Goal: Information Seeking & Learning: Understand process/instructions

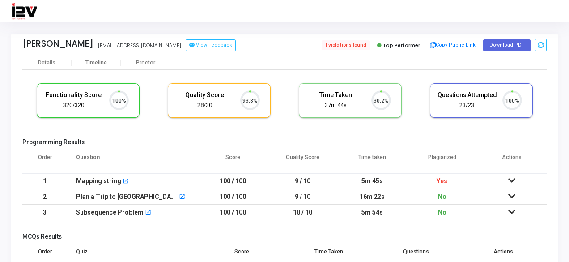
scroll to position [19, 22]
click at [515, 180] on icon at bounding box center [511, 180] width 7 height 6
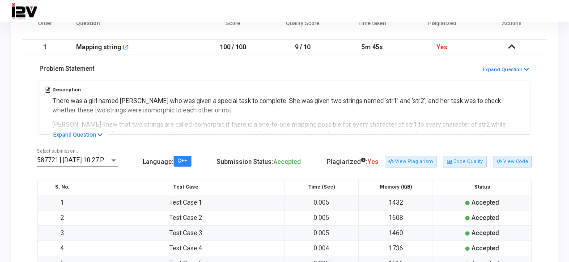
scroll to position [134, 0]
click at [98, 132] on icon at bounding box center [100, 135] width 5 height 6
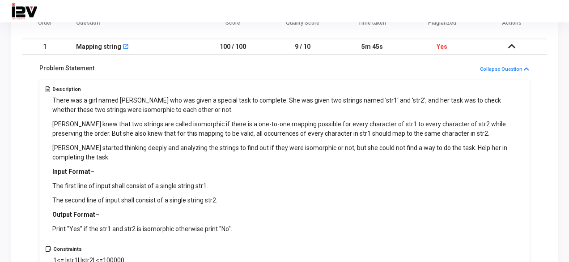
scroll to position [179, 0]
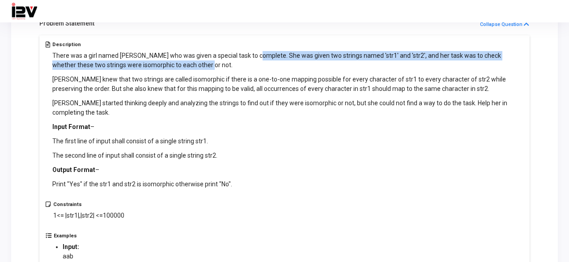
drag, startPoint x: 272, startPoint y: 57, endPoint x: 512, endPoint y: 65, distance: 240.4
click at [512, 65] on p "There was a girl named [PERSON_NAME] who was given a special task to complete. …" at bounding box center [288, 60] width 472 height 19
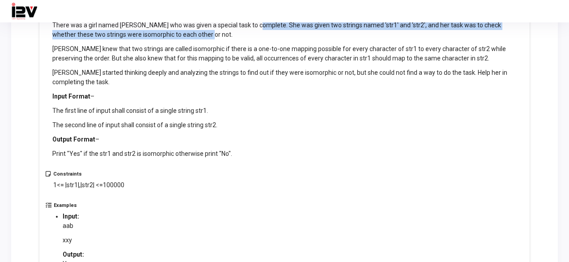
scroll to position [224, 0]
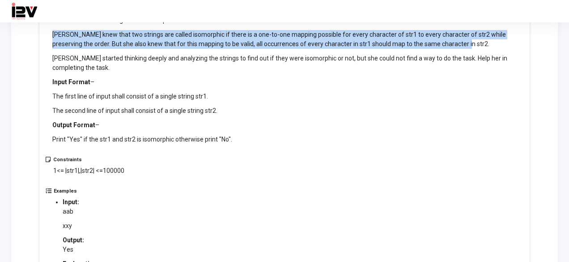
drag, startPoint x: 51, startPoint y: 29, endPoint x: 491, endPoint y: 43, distance: 440.0
click at [491, 43] on div "Description There was a girl named [PERSON_NAME] who was given a special task t…" at bounding box center [285, 77] width 478 height 160
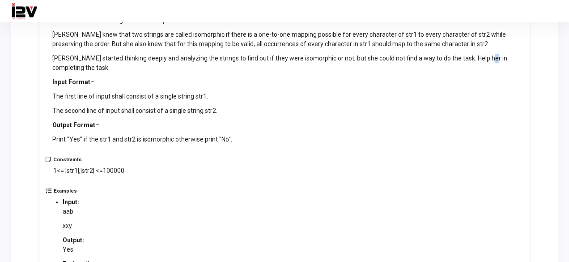
drag, startPoint x: 485, startPoint y: 57, endPoint x: 228, endPoint y: 54, distance: 256.8
click at [480, 56] on p "[PERSON_NAME] started thinking deeply and analyzing the strings to find out if …" at bounding box center [288, 63] width 472 height 19
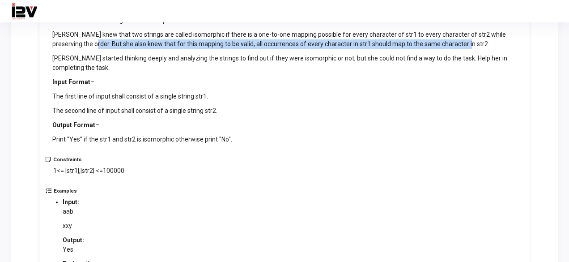
drag, startPoint x: 72, startPoint y: 43, endPoint x: 457, endPoint y: 44, distance: 385.7
click at [457, 44] on p "[PERSON_NAME] knew that two strings are called isomorphic if there is a one-to-…" at bounding box center [288, 39] width 472 height 19
drag, startPoint x: 459, startPoint y: 45, endPoint x: 433, endPoint y: 47, distance: 25.6
click at [458, 45] on p "[PERSON_NAME] knew that two strings are called isomorphic if there is a one-to-…" at bounding box center [288, 39] width 472 height 19
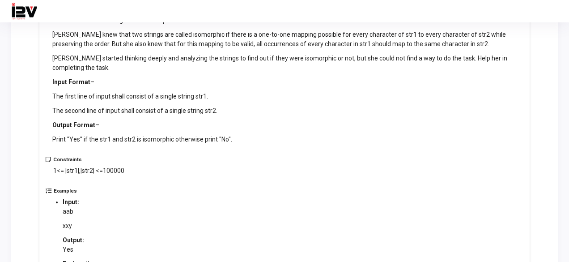
click at [53, 58] on p "[PERSON_NAME] started thinking deeply and analyzing the strings to find out if …" at bounding box center [288, 63] width 472 height 19
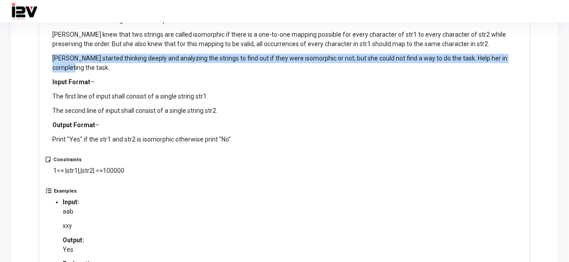
drag, startPoint x: 53, startPoint y: 58, endPoint x: 529, endPoint y: 61, distance: 475.6
click at [529, 61] on div "Description There was a girl named [PERSON_NAME] who was given a special task t…" at bounding box center [284, 161] width 490 height 341
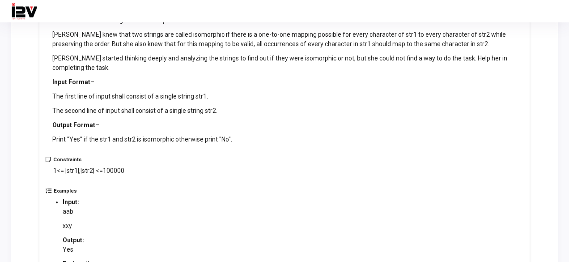
drag, startPoint x: 416, startPoint y: 79, endPoint x: 226, endPoint y: 91, distance: 190.1
click at [416, 79] on p "Input Format –" at bounding box center [288, 81] width 472 height 9
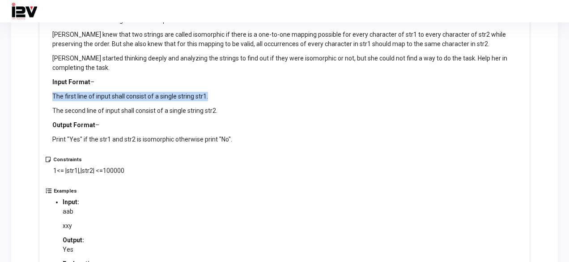
drag, startPoint x: 52, startPoint y: 95, endPoint x: 214, endPoint y: 92, distance: 162.0
click at [214, 92] on p "The first line of input shall consist of a single string str1." at bounding box center [288, 96] width 472 height 9
click at [217, 97] on p "The first line of input shall consist of a single string str1." at bounding box center [288, 96] width 472 height 9
click at [201, 98] on p "The first line of input shall consist of a single string str1." at bounding box center [288, 96] width 472 height 9
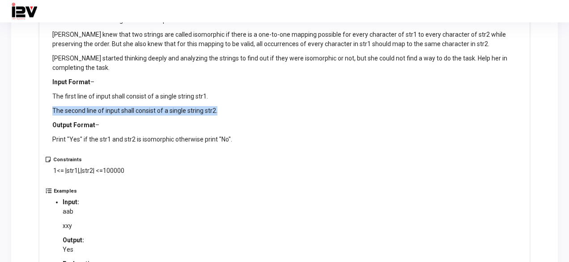
drag, startPoint x: 50, startPoint y: 110, endPoint x: 223, endPoint y: 115, distance: 173.2
click at [223, 115] on div "Description There was a girl named [PERSON_NAME] who was given a special task t…" at bounding box center [285, 77] width 478 height 160
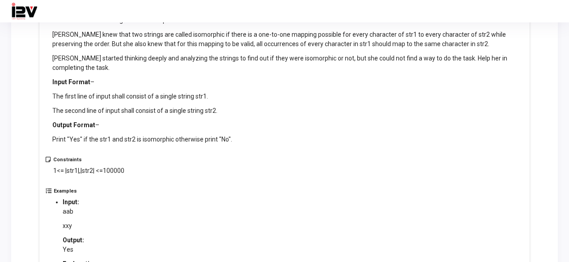
click at [225, 116] on div "There was a girl named [PERSON_NAME] who was given a special task to complete. …" at bounding box center [288, 75] width 472 height 138
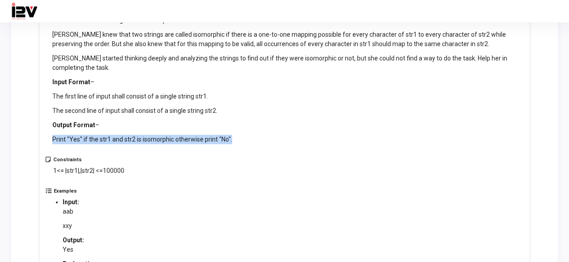
drag, startPoint x: 52, startPoint y: 140, endPoint x: 243, endPoint y: 146, distance: 191.2
click at [243, 146] on div "Description There was a girl named [PERSON_NAME] who was given a special task t…" at bounding box center [288, 73] width 472 height 152
drag, startPoint x: 243, startPoint y: 146, endPoint x: 231, endPoint y: 136, distance: 15.9
click at [243, 146] on div "Description There was a girl named [PERSON_NAME] who was given a special task t…" at bounding box center [288, 73] width 472 height 152
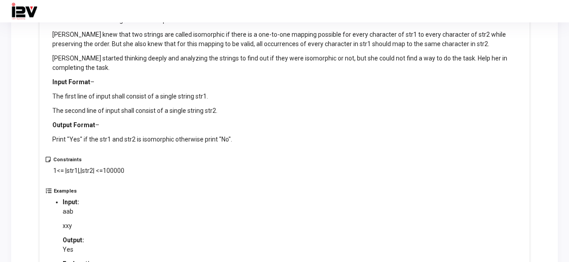
click at [194, 103] on div "There was a girl named [PERSON_NAME] who was given a special task to complete. …" at bounding box center [288, 75] width 472 height 138
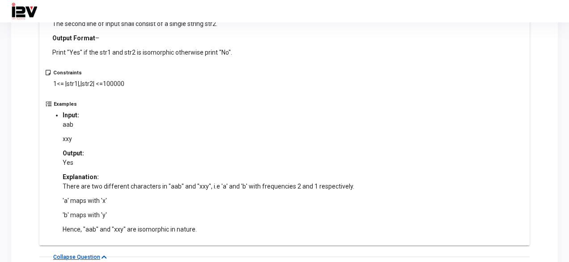
scroll to position [313, 0]
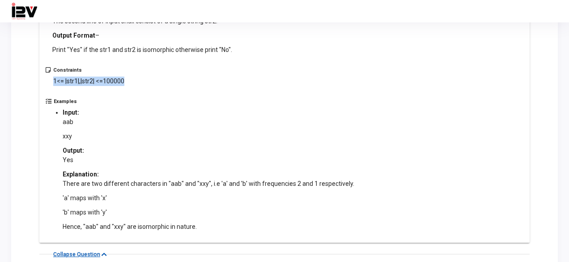
drag, startPoint x: 53, startPoint y: 81, endPoint x: 141, endPoint y: 82, distance: 88.6
click at [133, 81] on div "Constraints 1<= |str1|,|str2| <=100000" at bounding box center [285, 82] width 478 height 31
click at [141, 82] on div "Constraints 1<= |str1|,|str2| <=100000" at bounding box center [285, 82] width 478 height 31
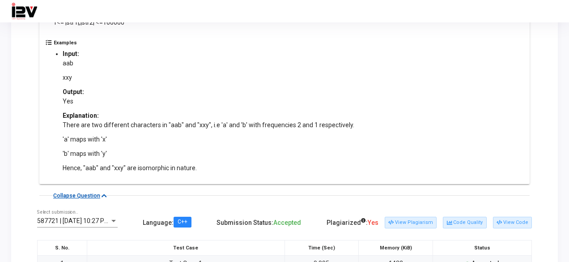
scroll to position [358, 0]
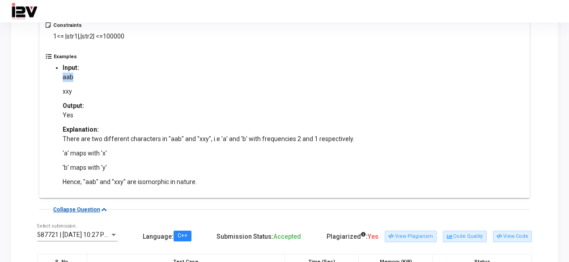
drag, startPoint x: 62, startPoint y: 74, endPoint x: 85, endPoint y: 78, distance: 23.2
click at [85, 78] on p "aab" at bounding box center [209, 76] width 292 height 9
drag, startPoint x: 57, startPoint y: 93, endPoint x: 91, endPoint y: 92, distance: 34.0
click at [91, 92] on ul "Input: aab xxy Output: Yes Explanation: There are two different characters in "…" at bounding box center [209, 124] width 310 height 123
click at [89, 104] on div "Output:" at bounding box center [209, 105] width 292 height 9
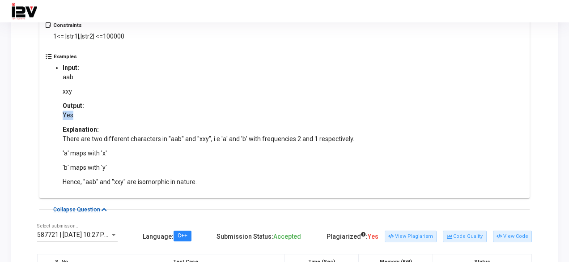
drag, startPoint x: 59, startPoint y: 113, endPoint x: 89, endPoint y: 113, distance: 30.0
click at [89, 113] on ul "Input: aab xxy Output: Yes Explanation: There are two different characters in "…" at bounding box center [209, 124] width 310 height 123
click at [213, 125] on div "Explanation:" at bounding box center [209, 129] width 292 height 9
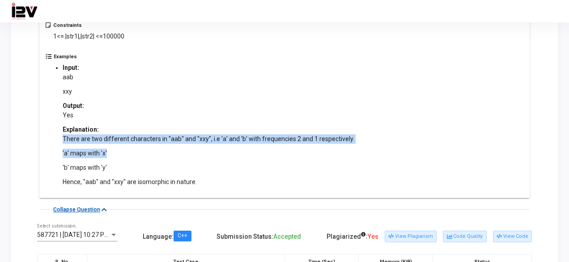
drag, startPoint x: 62, startPoint y: 136, endPoint x: 379, endPoint y: 149, distance: 317.5
click at [379, 149] on div "Examples Input: aab xxy Output: Yes Explanation: There are two different charac…" at bounding box center [285, 123] width 478 height 138
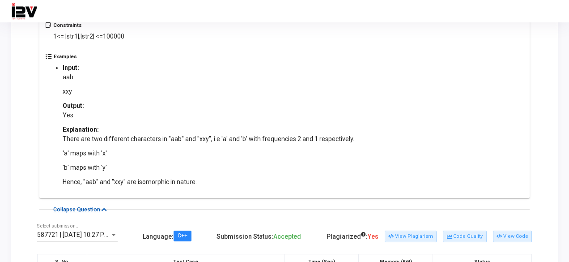
drag, startPoint x: 321, startPoint y: 161, endPoint x: 311, endPoint y: 157, distance: 10.6
click at [320, 161] on div "There are two different characters in "aab" and "xxy", i.e 'a' and 'b' with fre…" at bounding box center [209, 160] width 292 height 52
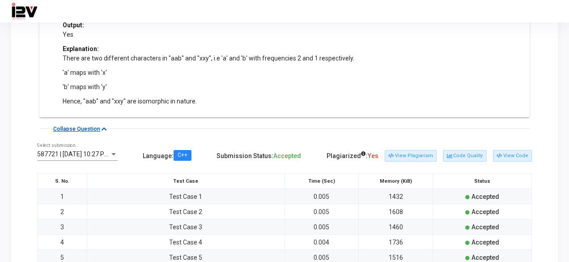
scroll to position [537, 0]
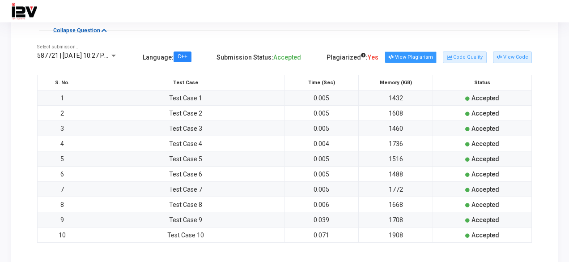
click at [420, 54] on button "View Plagiarism" at bounding box center [411, 57] width 52 height 12
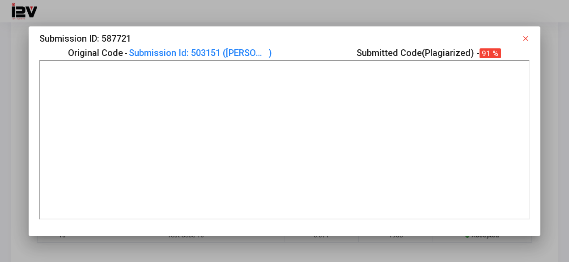
scroll to position [0, 0]
click at [525, 36] on mat-icon "close" at bounding box center [526, 38] width 8 height 8
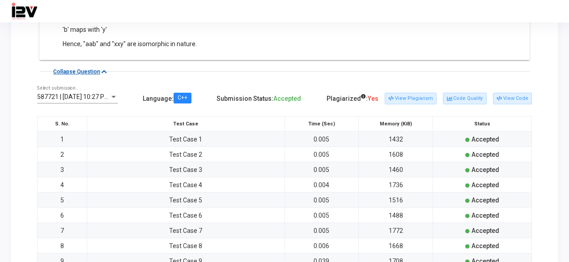
scroll to position [492, 0]
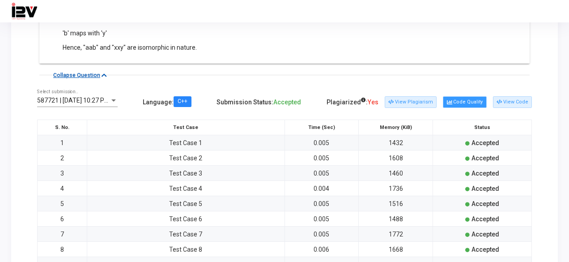
click at [470, 99] on button "Code Quality" at bounding box center [464, 102] width 43 height 12
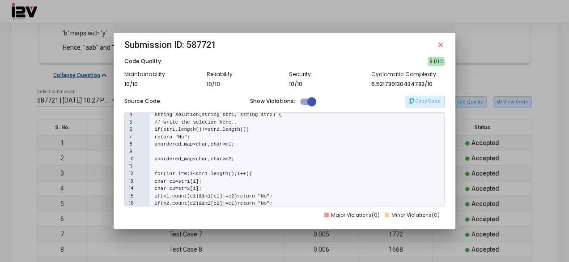
scroll to position [0, 0]
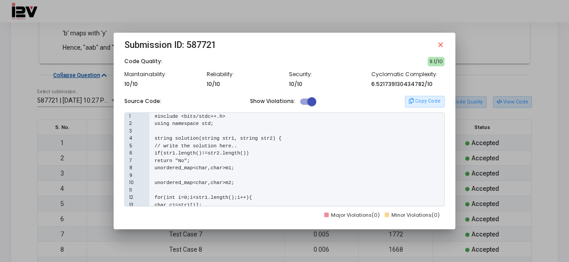
drag, startPoint x: 161, startPoint y: 153, endPoint x: 277, endPoint y: 153, distance: 115.4
click at [277, 153] on div "6 if(str1.length()!=str2.length())" at bounding box center [284, 153] width 319 height 8
click at [265, 162] on div "7 return "No";" at bounding box center [284, 161] width 319 height 8
drag, startPoint x: 162, startPoint y: 168, endPoint x: 265, endPoint y: 169, distance: 103.4
click at [263, 169] on div "8 unordered_map<char,char>m1;" at bounding box center [284, 168] width 319 height 8
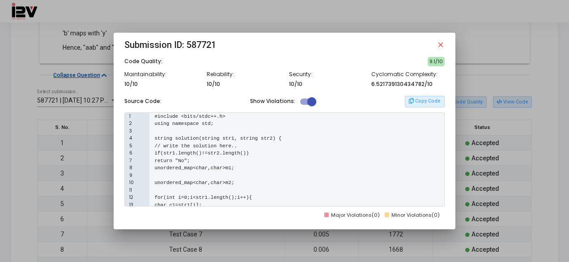
click at [265, 169] on div "8 unordered_map<char,char>m1;" at bounding box center [284, 168] width 319 height 8
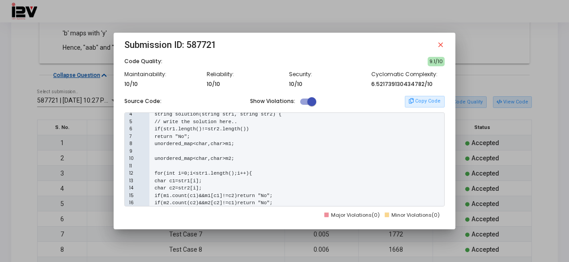
scroll to position [45, 0]
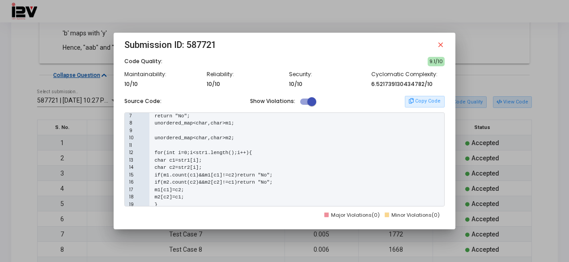
drag, startPoint x: 159, startPoint y: 137, endPoint x: 264, endPoint y: 130, distance: 104.9
click at [264, 130] on div "1 #include <bits/stdc++.h> 2 using namespace std; 3 4 string solution(string st…" at bounding box center [284, 159] width 320 height 94
click at [273, 136] on div "10 unordered_map<char,char>m2;" at bounding box center [284, 138] width 319 height 8
click at [226, 173] on pre "if(m1.count(c1)&&m1[c1]!=c2)return "No";" at bounding box center [213, 175] width 118 height 8
click at [302, 176] on div "15 if(m1.count(c1)&&m1[c1]!=c2)return "No";" at bounding box center [284, 175] width 319 height 8
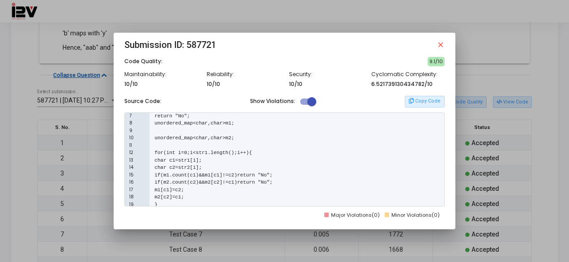
scroll to position [89, 0]
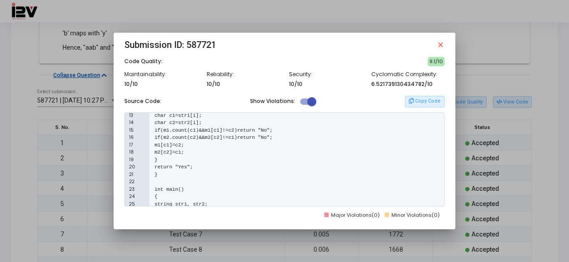
drag, startPoint x: 178, startPoint y: 145, endPoint x: 215, endPoint y: 147, distance: 37.6
click at [215, 147] on div "17 m1[c1]=c2;" at bounding box center [284, 145] width 319 height 8
click at [229, 149] on div "18 m2[c2]=c1;" at bounding box center [284, 153] width 319 height 8
drag, startPoint x: 176, startPoint y: 152, endPoint x: 230, endPoint y: 153, distance: 54.2
click at [218, 153] on div "18 m2[c2]=c1;" at bounding box center [284, 153] width 319 height 8
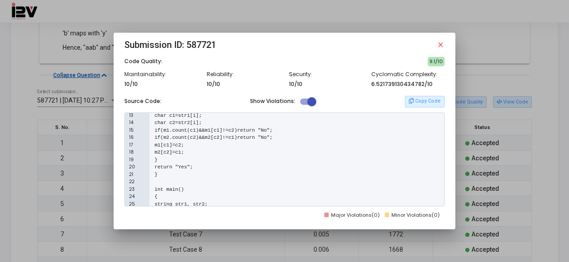
click at [244, 154] on div "18 m2[c2]=c1;" at bounding box center [284, 153] width 319 height 8
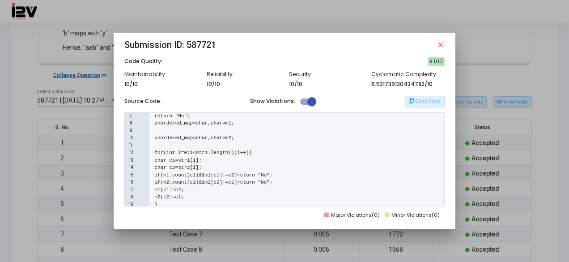
drag, startPoint x: 215, startPoint y: 174, endPoint x: 182, endPoint y: 175, distance: 33.1
click at [182, 175] on pre "if(m1.count(c1)&&m1[c1]!=c2)return "No";" at bounding box center [213, 175] width 118 height 8
drag, startPoint x: 221, startPoint y: 174, endPoint x: 239, endPoint y: 175, distance: 17.9
click at [239, 175] on pre "if(m1.count(c1)&&m1[c1]!=c2)return "No";" at bounding box center [213, 175] width 118 height 8
click at [248, 173] on pre "if(m1.count(c1)&&m1[c1]!=c2)return "No";" at bounding box center [213, 175] width 118 height 8
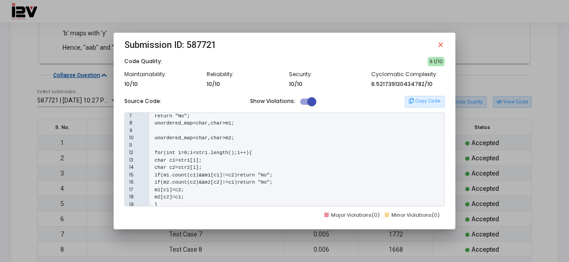
drag, startPoint x: 243, startPoint y: 174, endPoint x: 249, endPoint y: 174, distance: 6.3
click at [249, 174] on pre "if(m1.count(c1)&&m1[c1]!=c2)return "No";" at bounding box center [213, 175] width 118 height 8
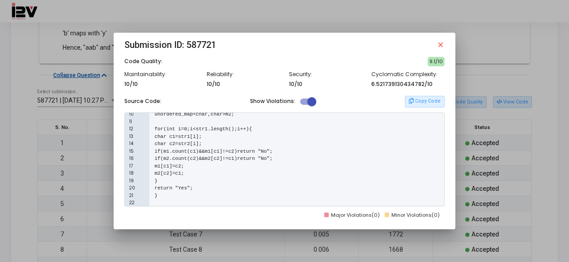
scroll to position [113, 0]
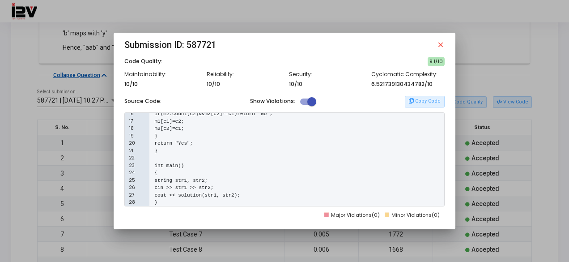
drag, startPoint x: 446, startPoint y: 43, endPoint x: 443, endPoint y: 47, distance: 4.8
click at [445, 44] on mat-dialog-container "Submission ID: 587721 close Code Quality: 9.1/10 Maintainability: 10/10 Reliabi…" at bounding box center [284, 131] width 341 height 197
click at [442, 47] on mat-icon "close" at bounding box center [441, 45] width 8 height 8
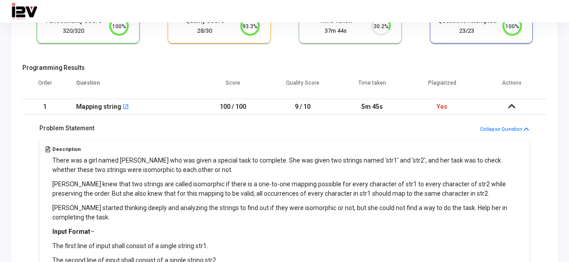
scroll to position [0, 0]
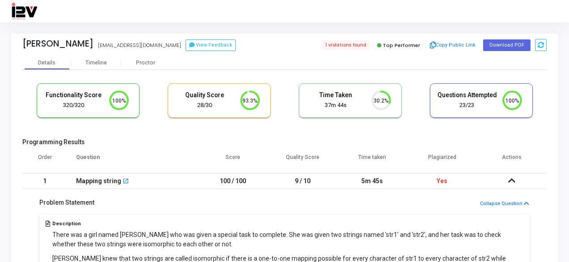
click at [506, 184] on td at bounding box center [512, 181] width 70 height 16
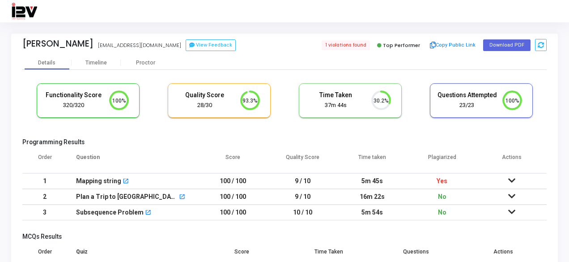
click at [512, 195] on icon at bounding box center [511, 196] width 7 height 6
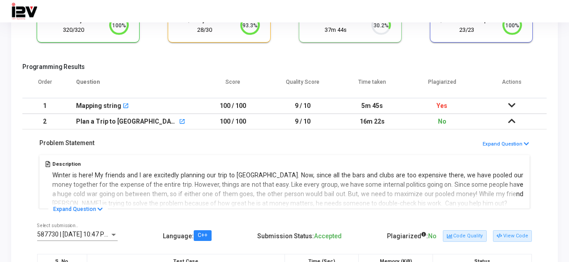
scroll to position [89, 0]
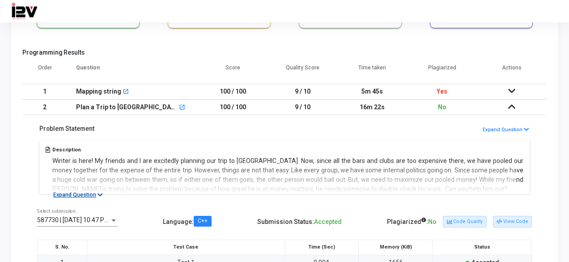
click at [91, 192] on button "Expand Question" at bounding box center [78, 194] width 60 height 9
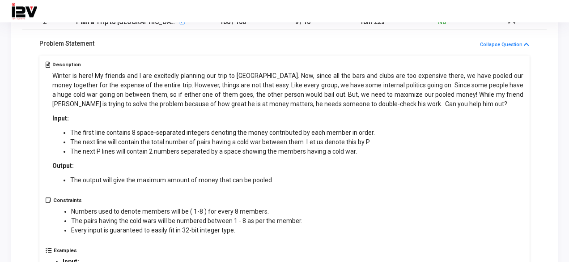
scroll to position [179, 0]
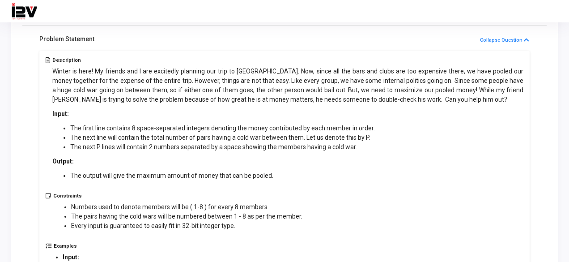
drag, startPoint x: 52, startPoint y: 71, endPoint x: 219, endPoint y: 85, distance: 167.0
click at [219, 85] on p "Winter is here! My friends and I are excitedly planning our trip to [GEOGRAPHIC…" at bounding box center [288, 86] width 472 height 38
click at [281, 90] on p "Winter is here! My friends and I are excitedly planning our trip to [GEOGRAPHIC…" at bounding box center [288, 86] width 472 height 38
drag, startPoint x: 268, startPoint y: 79, endPoint x: 85, endPoint y: 92, distance: 183.5
click at [85, 92] on p "Winter is here! My friends and I are excitedly planning our trip to [GEOGRAPHIC…" at bounding box center [288, 86] width 472 height 38
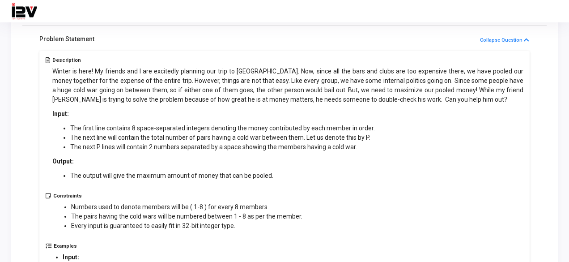
click at [98, 95] on p "Winter is here! My friends and I are excitedly planning our trip to [GEOGRAPHIC…" at bounding box center [288, 86] width 472 height 38
drag, startPoint x: 94, startPoint y: 91, endPoint x: 181, endPoint y: 91, distance: 86.4
click at [181, 91] on p "Winter is here! My friends and I are excitedly planning our trip to [GEOGRAPHIC…" at bounding box center [288, 86] width 472 height 38
drag, startPoint x: 183, startPoint y: 91, endPoint x: 199, endPoint y: 89, distance: 15.8
click at [198, 89] on p "Winter is here! My friends and I are excitedly planning our trip to [GEOGRAPHIC…" at bounding box center [288, 86] width 472 height 38
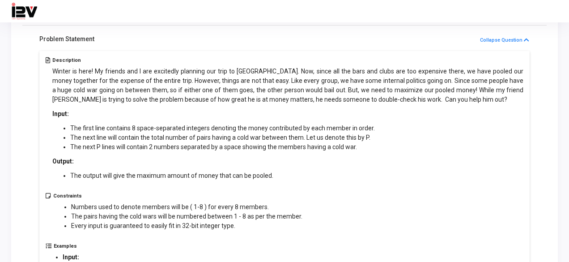
drag, startPoint x: 272, startPoint y: 88, endPoint x: 513, endPoint y: 98, distance: 241.4
click at [513, 98] on p "Winter is here! My friends and I are excitedly planning our trip to [GEOGRAPHIC…" at bounding box center [288, 86] width 472 height 38
click at [276, 150] on li "The next P lines will contain 2 numbers separated by a space showing the member…" at bounding box center [297, 146] width 454 height 9
drag, startPoint x: 273, startPoint y: 89, endPoint x: 398, endPoint y: 98, distance: 125.1
click at [398, 98] on p "Winter is here! My friends and I are excitedly planning our trip to [GEOGRAPHIC…" at bounding box center [288, 86] width 472 height 38
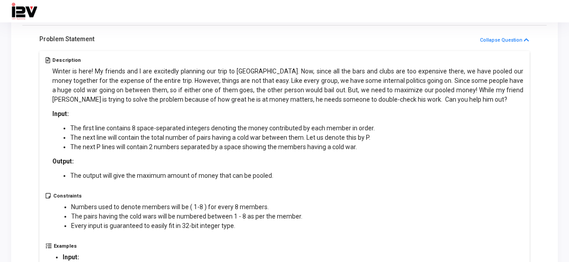
drag, startPoint x: 148, startPoint y: 109, endPoint x: 127, endPoint y: 116, distance: 21.8
click at [148, 109] on p "Input:" at bounding box center [288, 113] width 472 height 9
drag, startPoint x: 67, startPoint y: 125, endPoint x: 384, endPoint y: 129, distance: 317.3
click at [384, 129] on ul "The first line contains 8 space-separated integers denoting the money contribut…" at bounding box center [288, 137] width 472 height 28
click at [382, 142] on li "The next P lines will contain 2 numbers separated by a space showing the member…" at bounding box center [297, 146] width 454 height 9
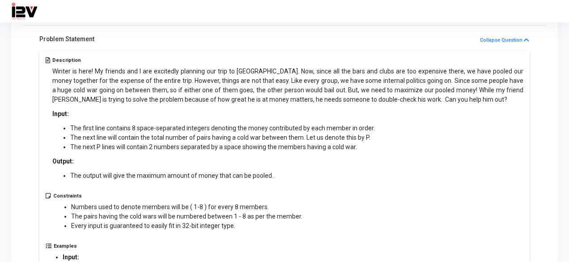
drag, startPoint x: 67, startPoint y: 136, endPoint x: 363, endPoint y: 136, distance: 296.2
click at [363, 136] on ul "The first line contains 8 space-separated integers denoting the money contribut…" at bounding box center [288, 137] width 472 height 28
click at [373, 149] on li "The next P lines will contain 2 numbers separated by a space showing the member…" at bounding box center [297, 146] width 454 height 9
drag, startPoint x: 72, startPoint y: 146, endPoint x: 374, endPoint y: 157, distance: 302.2
click at [377, 146] on li "The next P lines will contain 2 numbers separated by a space showing the member…" at bounding box center [297, 146] width 454 height 9
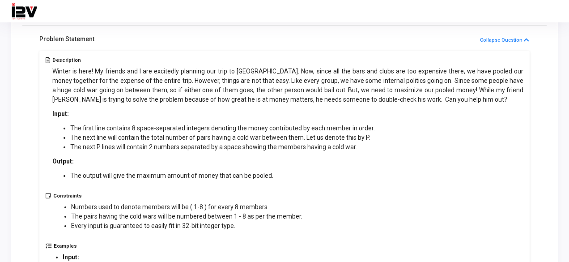
drag, startPoint x: 368, startPoint y: 176, endPoint x: 345, endPoint y: 177, distance: 22.8
click at [368, 176] on li "The output will give the maximum amount of money that can be pooled." at bounding box center [297, 175] width 454 height 9
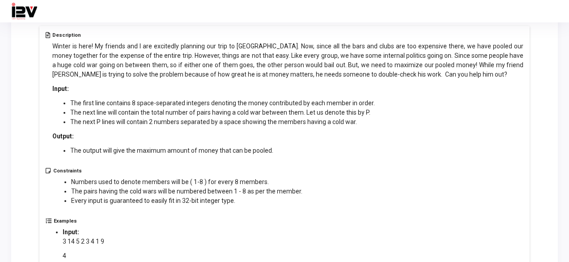
scroll to position [224, 0]
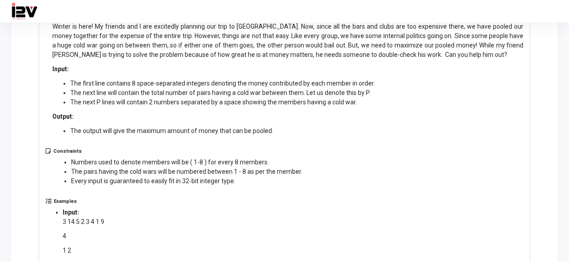
drag, startPoint x: 69, startPoint y: 129, endPoint x: 282, endPoint y: 129, distance: 213.4
click at [282, 129] on ul "The output will give the maximum amount of money that can be pooled." at bounding box center [288, 130] width 472 height 9
click at [285, 150] on h5 "Constraints" at bounding box center [177, 151] width 249 height 6
drag, startPoint x: 70, startPoint y: 162, endPoint x: 281, endPoint y: 161, distance: 211.2
click at [275, 163] on ul "Numbers used to denote members will be ( 1-8 ) for every 8 members. The pairs h…" at bounding box center [177, 171] width 249 height 28
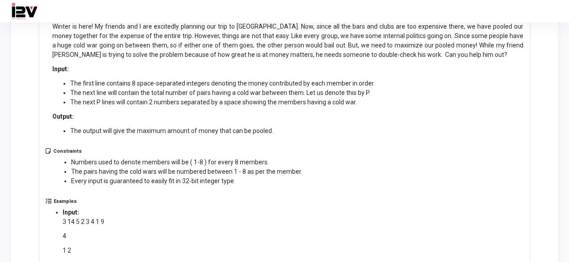
click at [287, 160] on li "Numbers used to denote members will be ( 1-8 ) for every 8 members." at bounding box center [186, 161] width 231 height 9
drag, startPoint x: 67, startPoint y: 171, endPoint x: 300, endPoint y: 175, distance: 232.7
click at [300, 175] on div "Constraints Numbers used to denote members will be ( 1-8 ) for every 8 members.…" at bounding box center [285, 173] width 478 height 50
drag, startPoint x: 300, startPoint y: 186, endPoint x: 235, endPoint y: 191, distance: 64.7
click at [299, 186] on div "Constraints Numbers used to denote members will be ( 1-8 ) for every 8 members.…" at bounding box center [285, 173] width 478 height 50
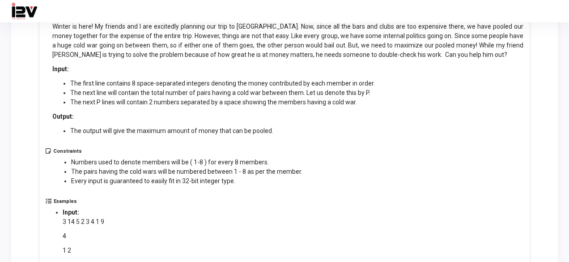
drag, startPoint x: 72, startPoint y: 180, endPoint x: 218, endPoint y: 182, distance: 146.8
click at [218, 182] on ul "Numbers used to denote members will be ( 1-8 ) for every 8 members. The pairs h…" at bounding box center [177, 171] width 249 height 28
drag, startPoint x: 241, startPoint y: 209, endPoint x: 234, endPoint y: 209, distance: 6.7
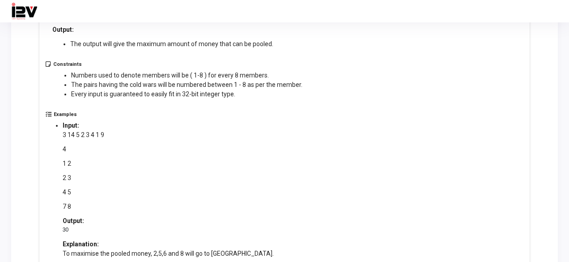
scroll to position [313, 0]
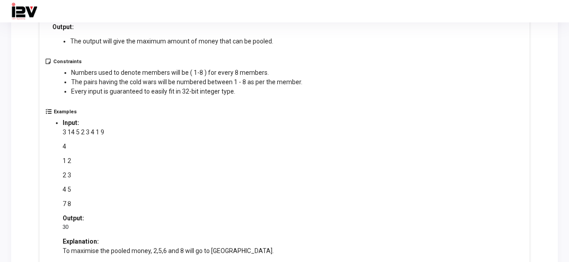
drag, startPoint x: 60, startPoint y: 132, endPoint x: 161, endPoint y: 128, distance: 100.7
click at [161, 128] on ul "Input: 3 14 5 2 3 4 1 9 4 1 2 2 3 4 5 7 8 Output: 30 Explanation: To maximise t…" at bounding box center [168, 186] width 229 height 137
click at [161, 129] on p "3 14 5 2 3 4 1 9" at bounding box center [168, 132] width 211 height 9
click at [69, 147] on p "4" at bounding box center [168, 146] width 211 height 9
drag, startPoint x: 63, startPoint y: 159, endPoint x: 64, endPoint y: 173, distance: 14.4
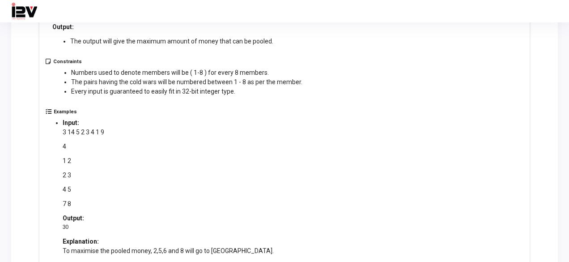
click at [82, 160] on p "1 2" at bounding box center [168, 160] width 211 height 9
drag, startPoint x: 61, startPoint y: 176, endPoint x: 82, endPoint y: 175, distance: 21.1
click at [82, 175] on ul "Input: 3 14 5 2 3 4 1 9 4 1 2 2 3 4 5 7 8 Output: 30 Explanation: To maximise t…" at bounding box center [168, 186] width 229 height 137
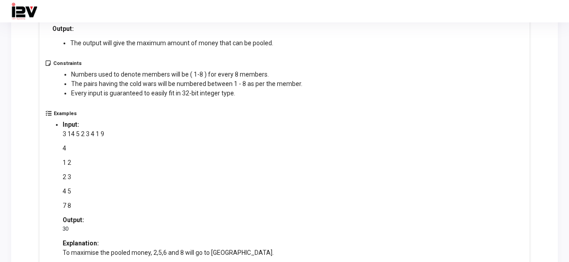
scroll to position [268, 0]
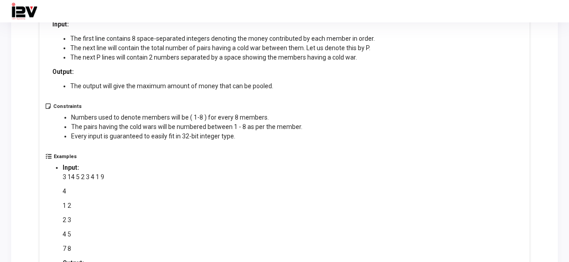
drag, startPoint x: 72, startPoint y: 127, endPoint x: 305, endPoint y: 127, distance: 232.7
click at [305, 127] on div "Constraints Numbers used to denote members will be ( 1-8 ) for every 8 members.…" at bounding box center [285, 128] width 478 height 50
click at [63, 177] on p "3 14 5 2 3 4 1 9" at bounding box center [168, 176] width 211 height 9
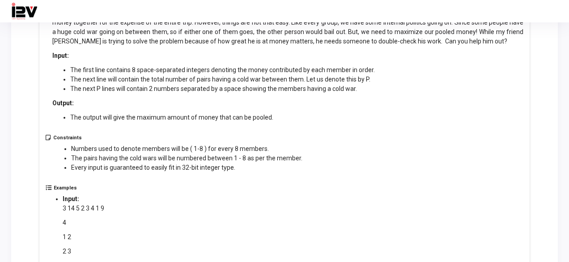
scroll to position [224, 0]
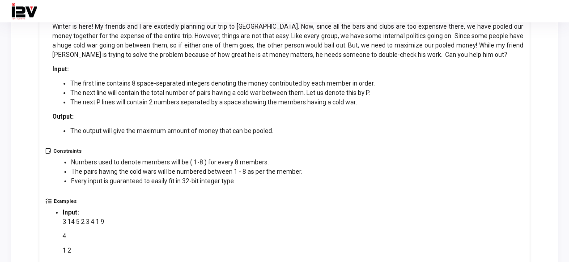
drag, startPoint x: 316, startPoint y: 84, endPoint x: 377, endPoint y: 81, distance: 60.9
click at [377, 81] on li "The first line contains 8 space-separated integers denoting the money contribut…" at bounding box center [297, 83] width 454 height 9
drag, startPoint x: 72, startPoint y: 93, endPoint x: 369, endPoint y: 92, distance: 297.1
click at [369, 92] on li "The next line will contain the total number of pairs having a cold war between …" at bounding box center [297, 92] width 454 height 9
click at [366, 106] on div "Winter is here! My friends and I are excitedly planning our trip to [GEOGRAPHIC…" at bounding box center [288, 79] width 472 height 114
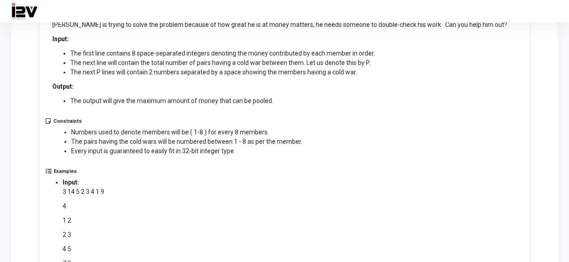
scroll to position [179, 0]
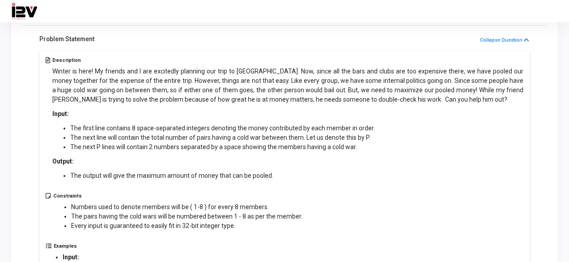
drag, startPoint x: 77, startPoint y: 145, endPoint x: 287, endPoint y: 123, distance: 210.5
click at [319, 133] on ul "The first line contains 8 space-separated integers denoting the money contribut…" at bounding box center [288, 137] width 472 height 28
click at [252, 171] on li "The output will give the maximum amount of money that can be pooled." at bounding box center [297, 175] width 454 height 9
drag, startPoint x: 223, startPoint y: 146, endPoint x: 380, endPoint y: 147, distance: 157.5
click at [380, 147] on li "The next P lines will contain 2 numbers separated by a space showing the member…" at bounding box center [297, 146] width 454 height 9
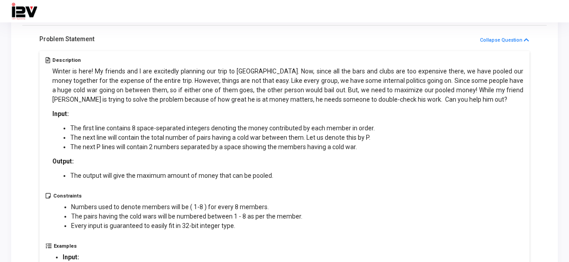
click at [380, 147] on li "The next P lines will contain 2 numbers separated by a space showing the member…" at bounding box center [297, 146] width 454 height 9
drag, startPoint x: 175, startPoint y: 147, endPoint x: 383, endPoint y: 147, distance: 207.6
click at [383, 147] on li "The next P lines will contain 2 numbers separated by a space showing the member…" at bounding box center [297, 146] width 454 height 9
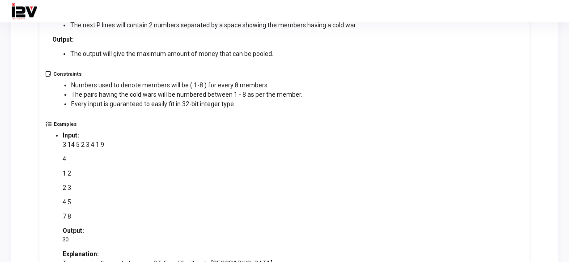
scroll to position [313, 0]
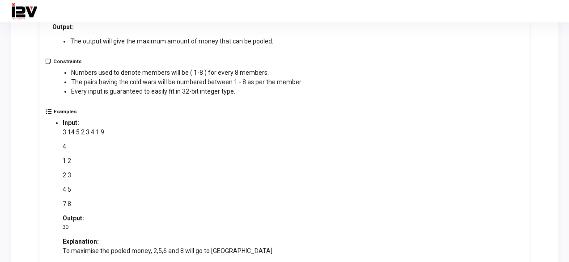
drag, startPoint x: 64, startPoint y: 132, endPoint x: 119, endPoint y: 131, distance: 55.0
click at [119, 131] on p "3 14 5 2 3 4 1 9" at bounding box center [168, 132] width 211 height 9
click at [115, 153] on div "3 14 5 2 3 4 1 9 4 1 2 2 3 4 5 7 8" at bounding box center [168, 168] width 211 height 81
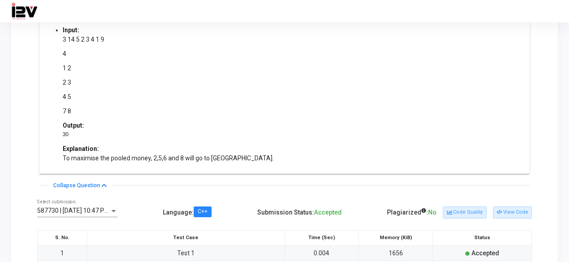
scroll to position [403, 0]
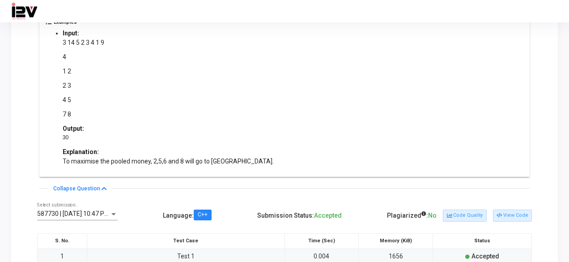
click at [63, 71] on p "1 2" at bounding box center [168, 71] width 211 height 9
click at [69, 72] on p "1 2" at bounding box center [168, 71] width 211 height 9
drag, startPoint x: 62, startPoint y: 86, endPoint x: 73, endPoint y: 84, distance: 11.8
click at [62, 85] on ul "Input: 3 14 5 2 3 4 1 9 4 1 2 2 3 4 5 7 8 Output: 30 Explanation: To maximise t…" at bounding box center [168, 97] width 229 height 137
click at [74, 84] on p "2 3" at bounding box center [168, 85] width 211 height 9
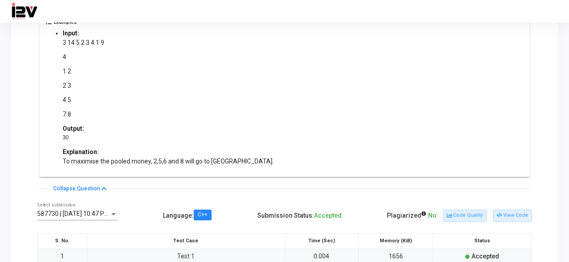
click at [62, 71] on ul "Input: 3 14 5 2 3 4 1 9 4 1 2 2 3 4 5 7 8 Output: 30 Explanation: To maximise t…" at bounding box center [168, 97] width 229 height 137
click at [70, 70] on p "1 2" at bounding box center [168, 71] width 211 height 9
click at [63, 83] on p "2 3" at bounding box center [168, 85] width 211 height 9
click at [75, 85] on p "2 3" at bounding box center [168, 85] width 211 height 9
click at [61, 101] on ul "Input: 3 14 5 2 3 4 1 9 4 1 2 2 3 4 5 7 8 Output: 30 Explanation: To maximise t…" at bounding box center [168, 97] width 229 height 137
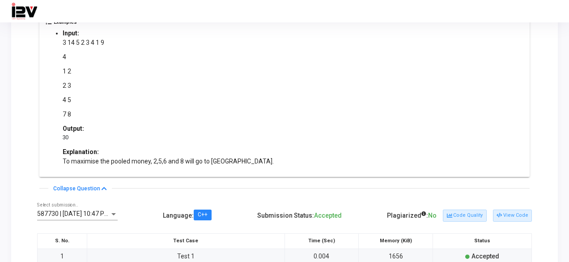
click at [73, 102] on p "4 5" at bounding box center [168, 99] width 211 height 9
click at [64, 113] on p "7 8" at bounding box center [168, 114] width 211 height 9
click at [71, 113] on p "7 8" at bounding box center [168, 114] width 211 height 9
drag, startPoint x: 63, startPoint y: 159, endPoint x: 145, endPoint y: 164, distance: 82.9
click at [145, 164] on p "To maximise the pooled money, 2,5,6 and 8 will go to [GEOGRAPHIC_DATA]." at bounding box center [168, 161] width 211 height 9
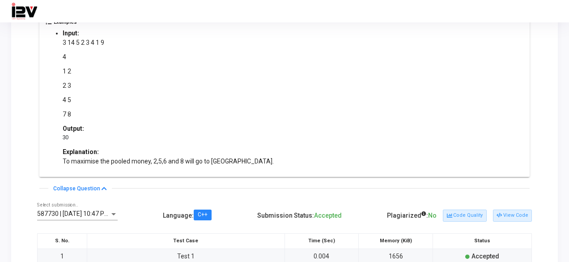
click at [229, 162] on ul "Input: 3 14 5 2 3 4 1 9 4 1 2 2 3 4 5 7 8 Output: 30 Explanation: To maximise t…" at bounding box center [168, 97] width 229 height 137
click at [69, 72] on p "1 2" at bounding box center [168, 71] width 211 height 9
click at [72, 71] on p "1 2" at bounding box center [168, 71] width 211 height 9
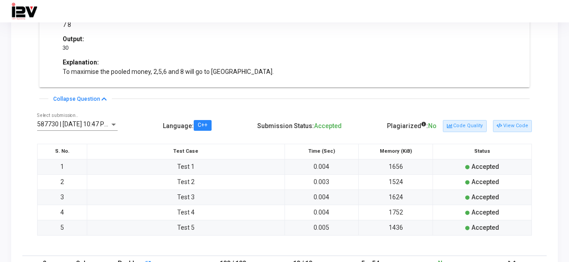
scroll to position [537, 0]
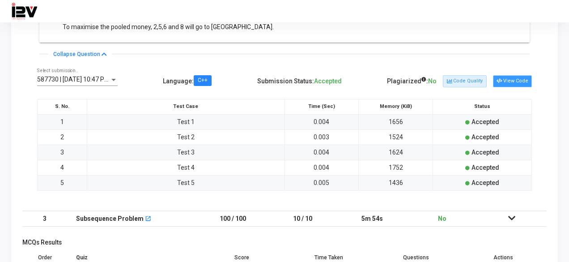
click at [518, 77] on button "View Code" at bounding box center [512, 81] width 39 height 12
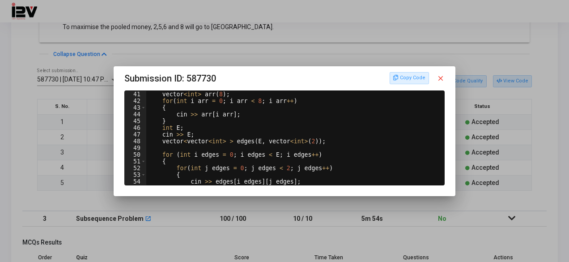
scroll to position [322, 0]
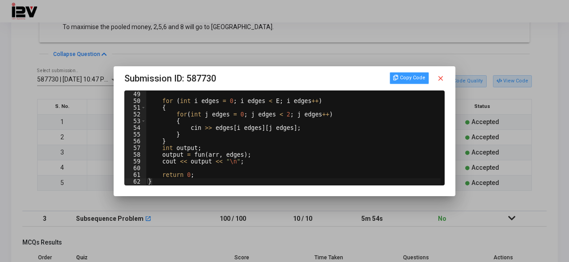
click at [409, 77] on button "Copy Code" at bounding box center [409, 78] width 39 height 12
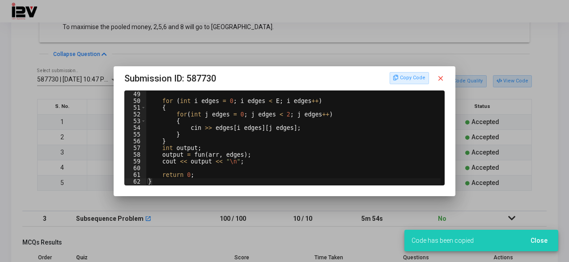
click at [443, 80] on mat-icon "close" at bounding box center [441, 78] width 8 height 8
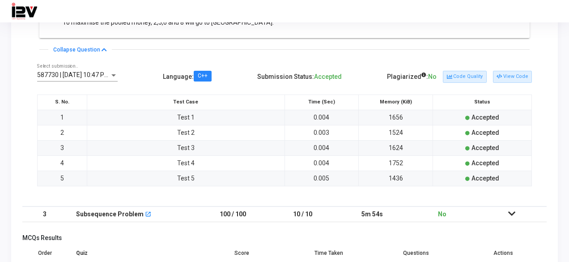
scroll to position [586, 0]
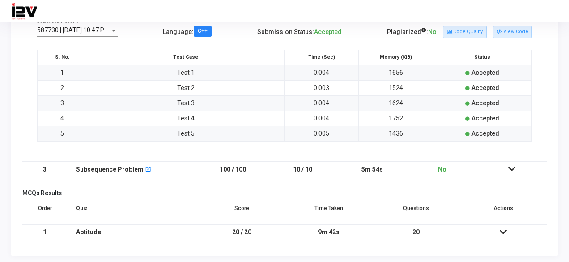
click at [510, 166] on icon at bounding box center [511, 169] width 7 height 6
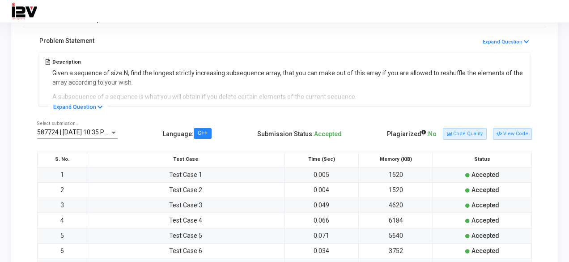
scroll to position [195, 0]
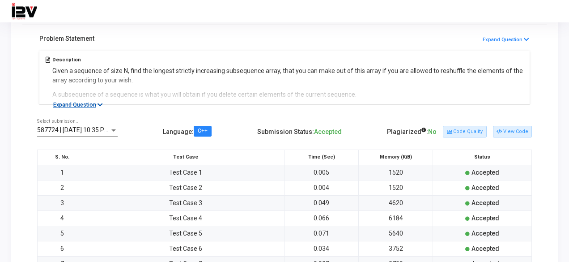
click at [98, 104] on icon at bounding box center [100, 105] width 5 height 6
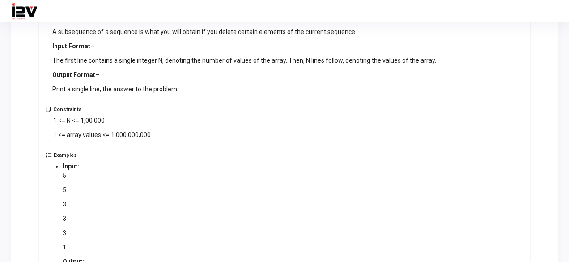
scroll to position [150, 0]
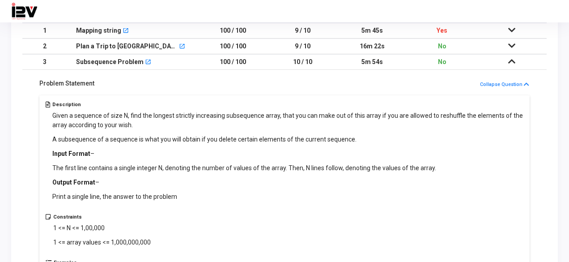
drag, startPoint x: 50, startPoint y: 117, endPoint x: 268, endPoint y: 125, distance: 218.0
click at [270, 129] on div "Description Given a sequence of size N, find the longest strictly increasing su…" at bounding box center [285, 158] width 478 height 112
click at [78, 129] on div "Given a sequence of size N, find the longest strictly increasing subsequence ar…" at bounding box center [288, 156] width 472 height 90
drag, startPoint x: 49, startPoint y: 134, endPoint x: 349, endPoint y: 146, distance: 300.5
click at [346, 149] on div "Description Given a sequence of size N, find the longest strictly increasing su…" at bounding box center [285, 158] width 478 height 112
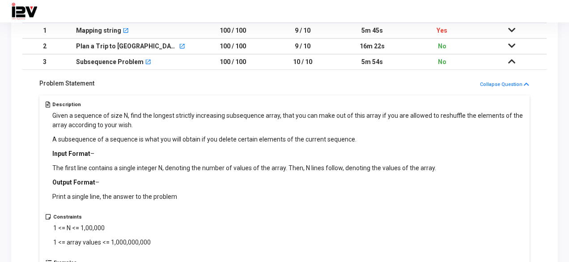
click at [353, 143] on p "A subsequence of a sequence is what you will obtain if you delete certain eleme…" at bounding box center [288, 139] width 472 height 9
drag, startPoint x: 51, startPoint y: 166, endPoint x: 386, endPoint y: 179, distance: 335.4
click at [432, 164] on div "Description Given a sequence of size N, find the longest strictly increasing su…" at bounding box center [285, 158] width 478 height 112
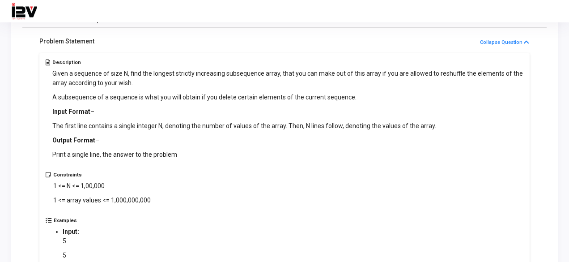
scroll to position [240, 0]
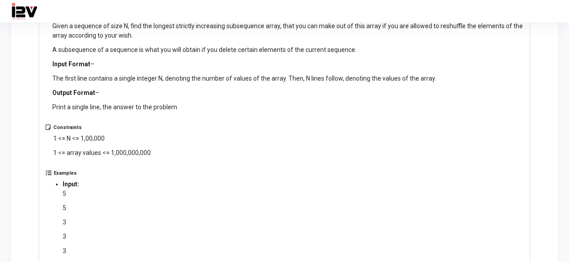
drag, startPoint x: 124, startPoint y: 111, endPoint x: 186, endPoint y: 110, distance: 62.2
click at [186, 110] on div "Description Given a sequence of size N, find the longest strictly increasing su…" at bounding box center [285, 68] width 478 height 112
click at [177, 136] on div "Constraints 1 <= N <= 1,00,000 1 <= array values <= 1,000,000,000" at bounding box center [285, 147] width 478 height 46
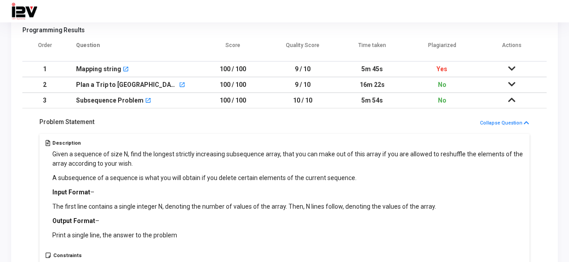
scroll to position [150, 0]
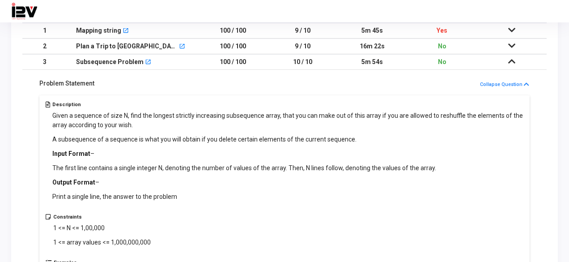
drag, startPoint x: 300, startPoint y: 116, endPoint x: 434, endPoint y: 124, distance: 134.0
click at [435, 124] on p "Given a sequence of size N, find the longest strictly increasing subsequence ar…" at bounding box center [288, 120] width 472 height 19
click at [429, 125] on p "Given a sequence of size N, find the longest strictly increasing subsequence ar…" at bounding box center [288, 120] width 472 height 19
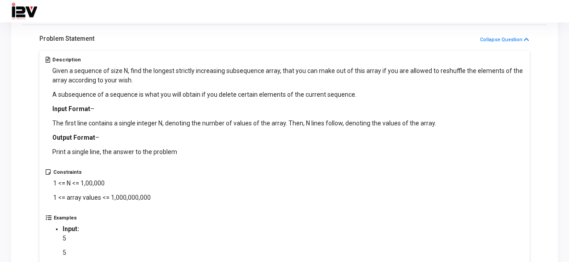
drag, startPoint x: 453, startPoint y: 75, endPoint x: 480, endPoint y: 75, distance: 27.3
click at [453, 75] on p "Given a sequence of size N, find the longest strictly increasing subsequence ar…" at bounding box center [288, 75] width 472 height 19
drag, startPoint x: 505, startPoint y: 68, endPoint x: 499, endPoint y: 70, distance: 5.8
click at [504, 68] on p "Given a sequence of size N, find the longest strictly increasing subsequence ar…" at bounding box center [288, 75] width 472 height 19
click at [34, 100] on div "Problem Statement Collapse Question Description Given a sequence of size N, fin…" at bounding box center [284, 205] width 524 height 360
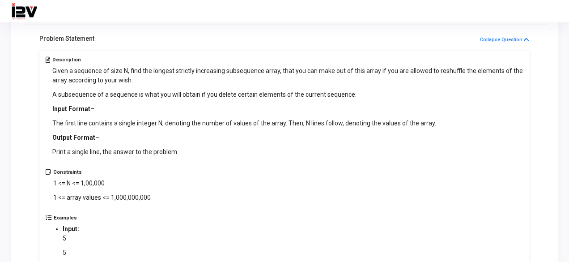
drag, startPoint x: 52, startPoint y: 94, endPoint x: 363, endPoint y: 89, distance: 311.0
click at [363, 89] on div "Description Given a sequence of size N, find the longest strictly increasing su…" at bounding box center [285, 113] width 478 height 112
click at [206, 124] on p "The first line contains a single integer N, denoting the number of values of th…" at bounding box center [288, 123] width 472 height 9
drag, startPoint x: 51, startPoint y: 122, endPoint x: 284, endPoint y: 126, distance: 232.7
click at [284, 126] on div "Description Given a sequence of size N, find the longest strictly increasing su…" at bounding box center [285, 113] width 478 height 112
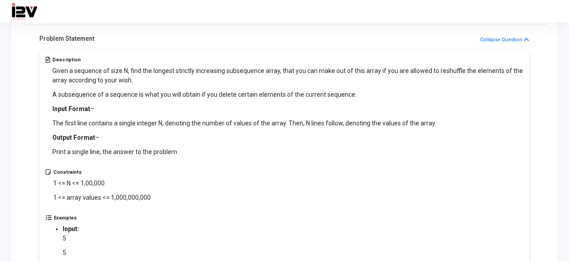
click at [277, 151] on p "Print a single line, the answer to the problem" at bounding box center [288, 151] width 472 height 9
drag, startPoint x: 284, startPoint y: 122, endPoint x: 367, endPoint y: 136, distance: 84.4
click at [378, 124] on p "The first line contains a single integer N, denoting the number of values of th…" at bounding box center [288, 123] width 472 height 9
drag, startPoint x: 326, startPoint y: 183, endPoint x: 61, endPoint y: 186, distance: 264.9
click at [290, 184] on div "Constraints 1 <= N <= 1,00,000 1 <= array values <= 1,000,000,000" at bounding box center [285, 192] width 478 height 46
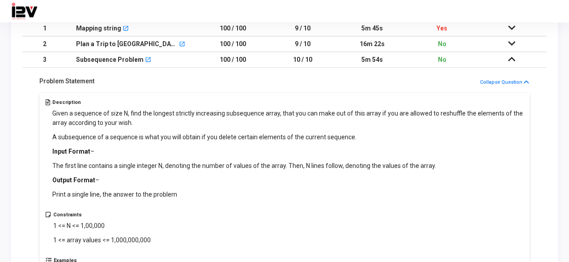
scroll to position [150, 0]
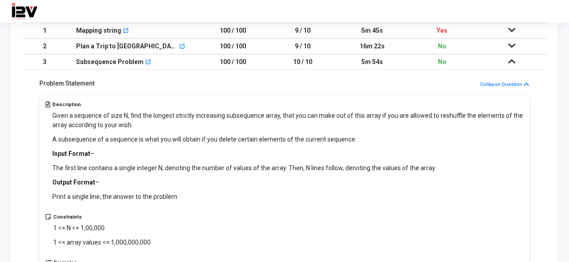
drag, startPoint x: 130, startPoint y: 115, endPoint x: 251, endPoint y: 118, distance: 121.7
click at [251, 118] on p "Given a sequence of size N, find the longest strictly increasing subsequence ar…" at bounding box center [288, 120] width 472 height 19
click at [250, 132] on div "Given a sequence of size N, find the longest strictly increasing subsequence ar…" at bounding box center [288, 156] width 472 height 90
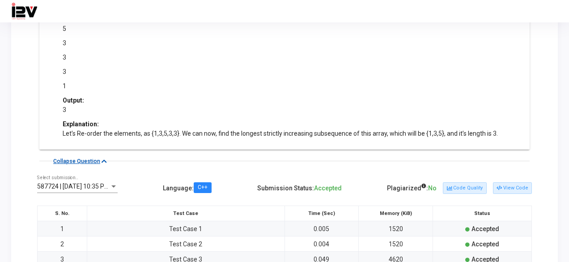
scroll to position [508, 0]
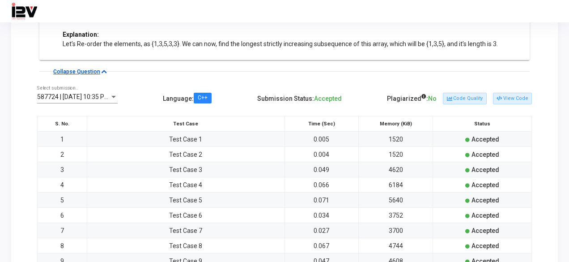
click at [328, 100] on span "Accepted" at bounding box center [328, 98] width 28 height 7
click at [424, 95] on div "Plagiarized : No" at bounding box center [412, 98] width 50 height 15
click at [426, 94] on icon at bounding box center [423, 96] width 5 height 5
click at [468, 99] on button "Code Quality" at bounding box center [464, 99] width 43 height 12
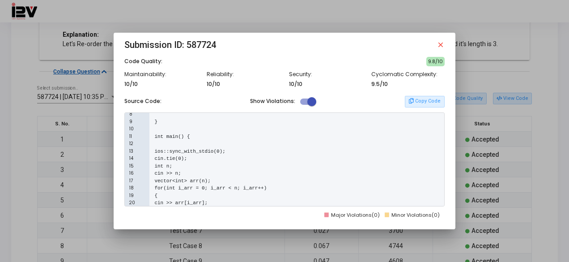
scroll to position [98, 0]
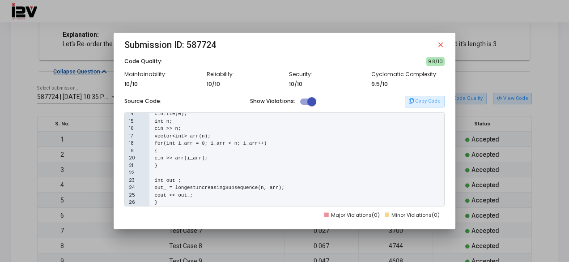
drag, startPoint x: 163, startPoint y: 179, endPoint x: 197, endPoint y: 180, distance: 34.0
click at [197, 180] on div "23 int out_;" at bounding box center [284, 181] width 319 height 8
click at [206, 177] on div "23 int out_;" at bounding box center [284, 181] width 319 height 8
click at [194, 185] on pre "out_ = longestIncreasingSubsequence(n, arr);" at bounding box center [219, 188] width 130 height 8
click at [244, 186] on pre "out_ = longestIncreasingSubsequence(n, arr);" at bounding box center [219, 188] width 130 height 8
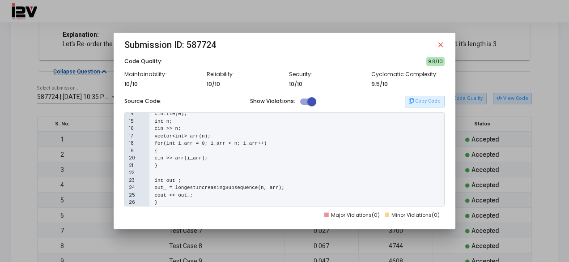
scroll to position [0, 0]
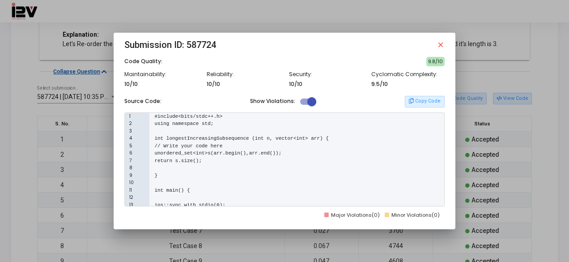
click at [175, 153] on pre "unordered_set<int>s(arr.begin(),arr.end());" at bounding box center [217, 153] width 127 height 8
click at [219, 153] on pre "unordered_set<int>s(arr.begin(),arr.end());" at bounding box center [217, 153] width 127 height 8
click at [259, 153] on pre "unordered_set<int>s(arr.begin(),arr.end());" at bounding box center [217, 153] width 127 height 8
drag, startPoint x: 417, startPoint y: 101, endPoint x: 425, endPoint y: 64, distance: 37.6
click at [417, 101] on button "Copy Code" at bounding box center [424, 102] width 39 height 12
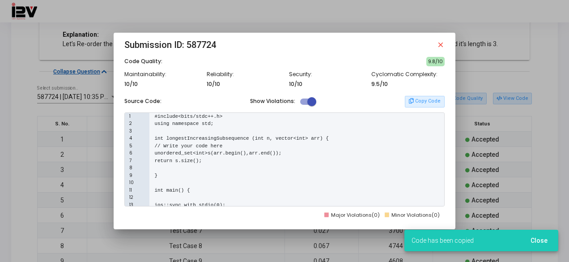
click at [440, 40] on h3 "Submission ID: 587724 close" at bounding box center [284, 45] width 320 height 14
click at [444, 44] on mat-icon "close" at bounding box center [441, 45] width 8 height 8
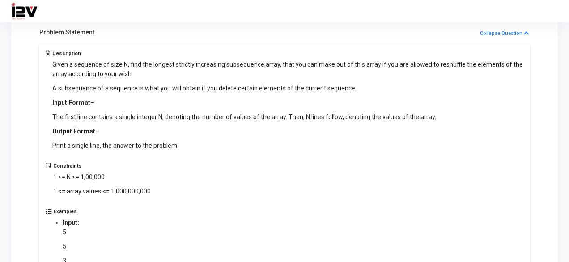
scroll to position [329, 0]
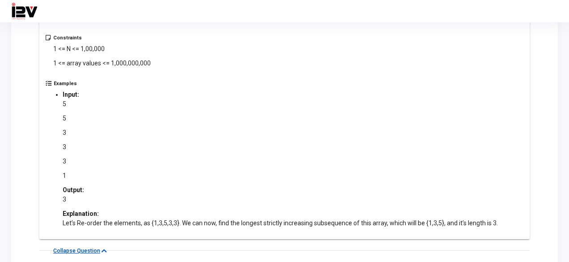
drag, startPoint x: 51, startPoint y: 116, endPoint x: 504, endPoint y: 223, distance: 465.7
click at [504, 223] on div "Description Given a sequence of size N, find the longest strictly increasing su…" at bounding box center [284, 77] width 490 height 323
copy div "Given a sequence of size N, find the longest strictly increasing subsequence ar…"
click at [245, 127] on div "5 5 3 3 3 1" at bounding box center [280, 139] width 435 height 81
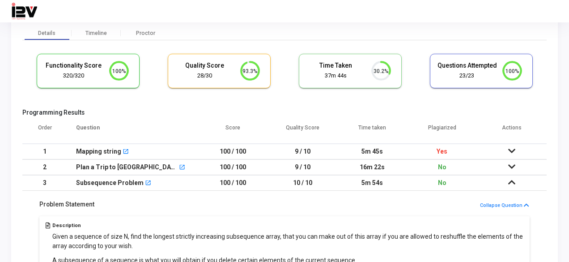
scroll to position [0, 0]
